Goal: Obtain resource: Download file/media

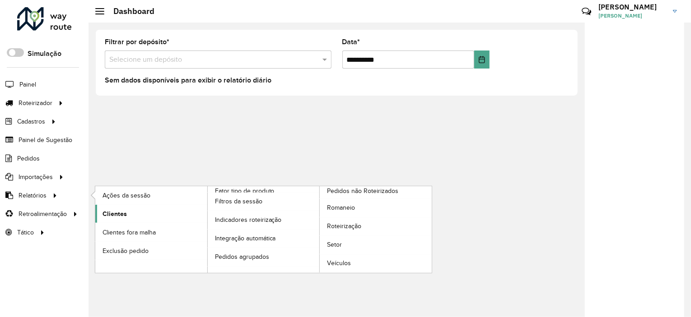
click at [127, 211] on link "Clientes" at bounding box center [151, 214] width 112 height 18
click at [338, 237] on link "Setor" at bounding box center [376, 245] width 112 height 18
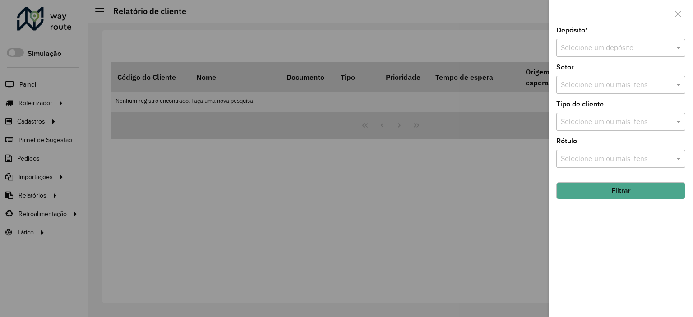
click at [605, 56] on div "Selecione um depósito" at bounding box center [621, 48] width 129 height 18
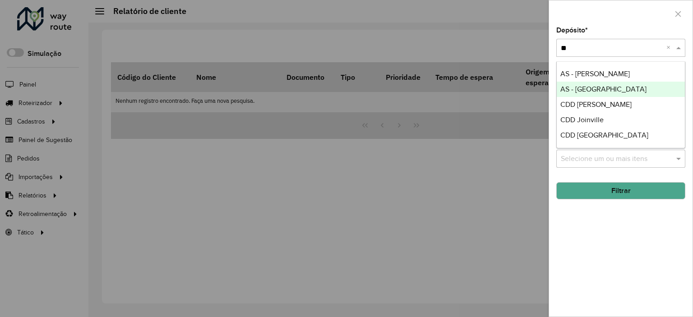
type input "***"
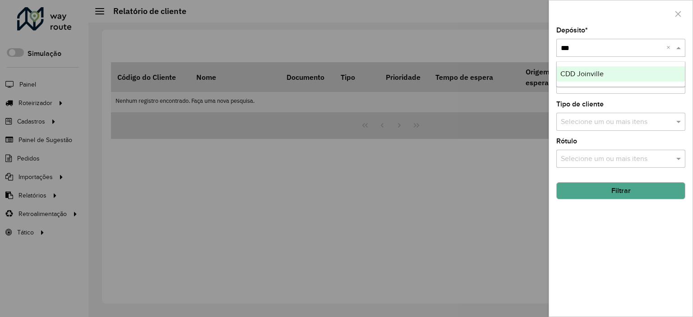
click at [585, 68] on div "CDD Joinville" at bounding box center [621, 73] width 128 height 15
click at [628, 187] on button "Filtrar" at bounding box center [621, 190] width 129 height 17
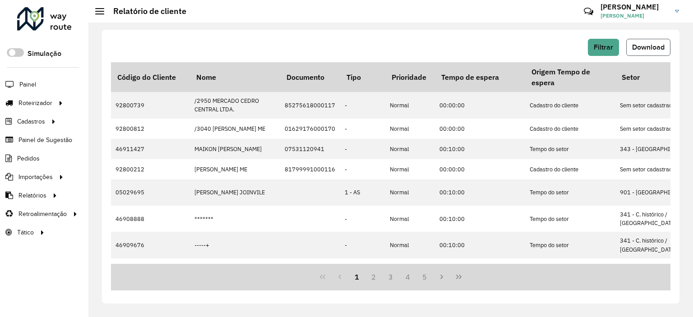
click at [647, 54] on button "Download" at bounding box center [649, 47] width 44 height 17
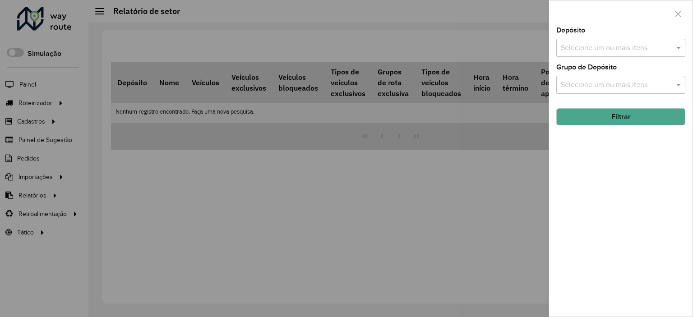
click at [601, 40] on div "Selecione um ou mais itens" at bounding box center [621, 48] width 129 height 18
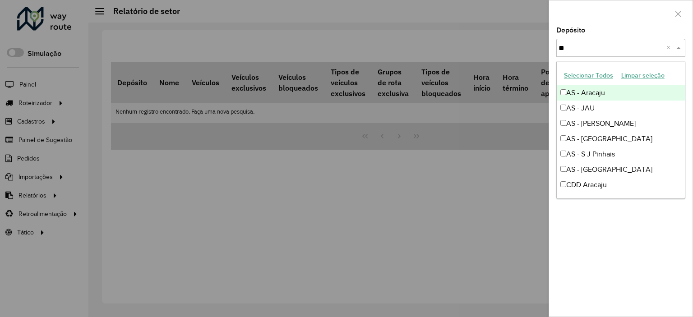
type input "***"
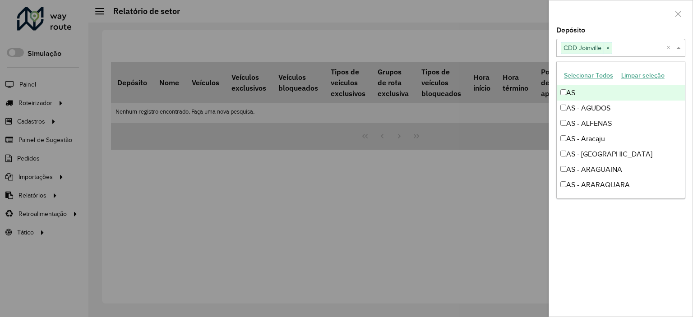
click at [608, 28] on div "Depósito Selecione um ou mais itens CDD Joinville × ×" at bounding box center [621, 42] width 129 height 30
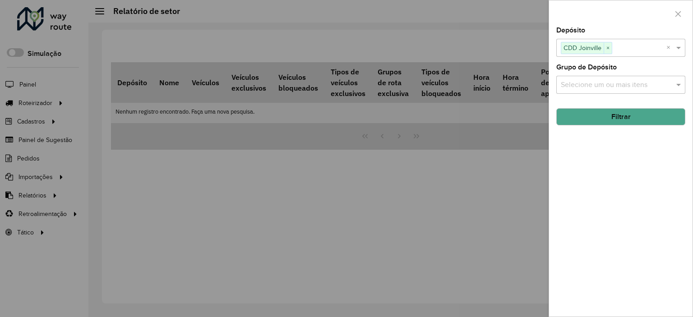
click at [593, 124] on button "Filtrar" at bounding box center [621, 116] width 129 height 17
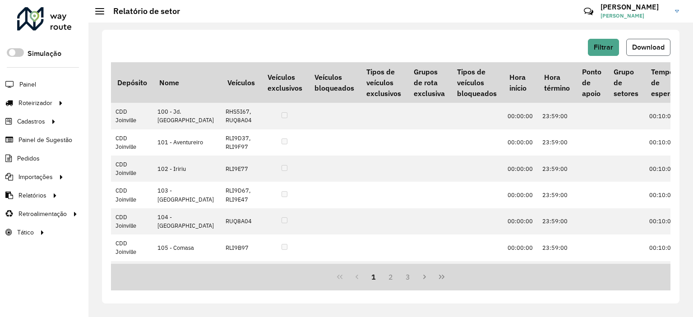
click at [650, 47] on span "Download" at bounding box center [649, 47] width 33 height 8
